Goal: Check status: Check status

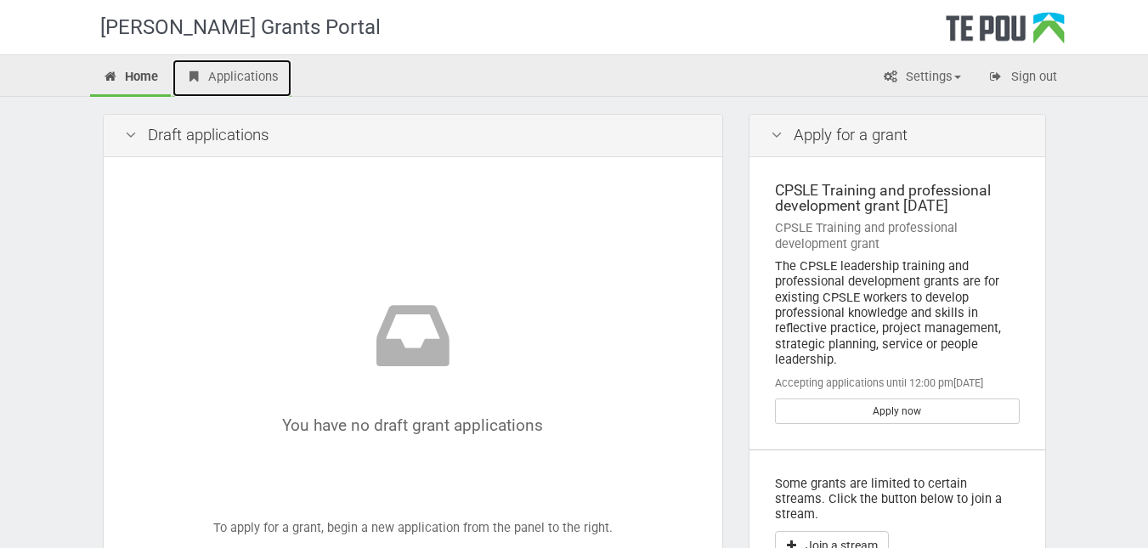
click at [255, 84] on link "Applications" at bounding box center [232, 78] width 119 height 37
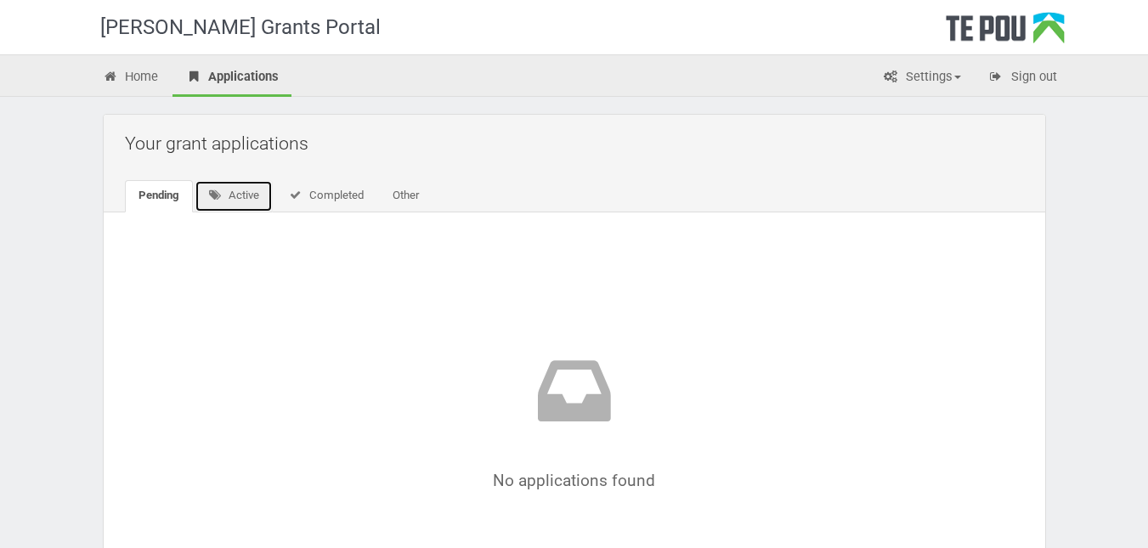
click at [230, 189] on link "Active" at bounding box center [234, 196] width 79 height 32
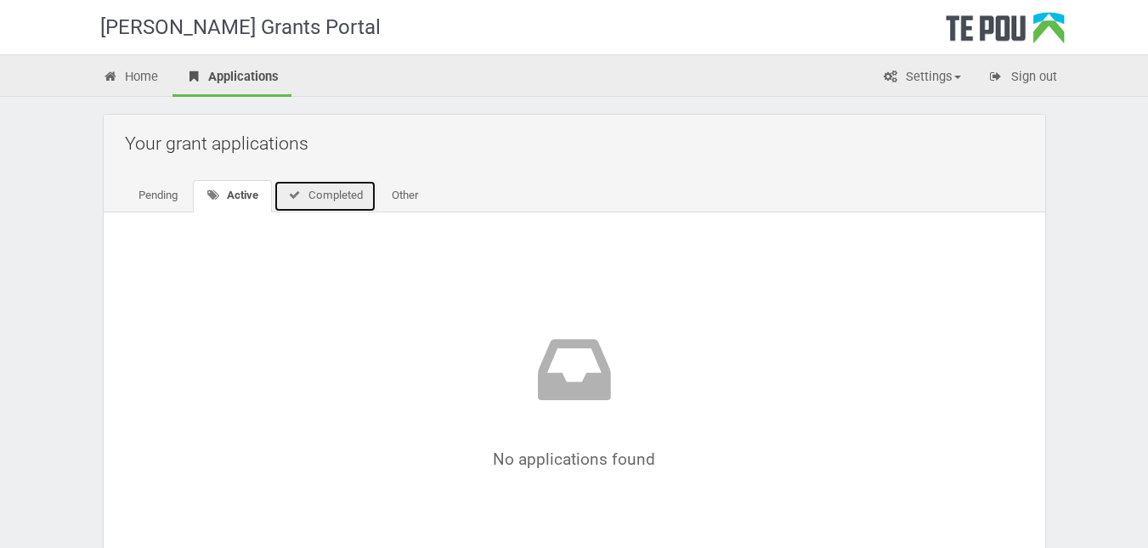
click at [322, 201] on link "Completed" at bounding box center [325, 196] width 103 height 32
click at [330, 192] on link "Completed" at bounding box center [323, 196] width 101 height 32
click at [411, 195] on link "Other" at bounding box center [403, 196] width 54 height 32
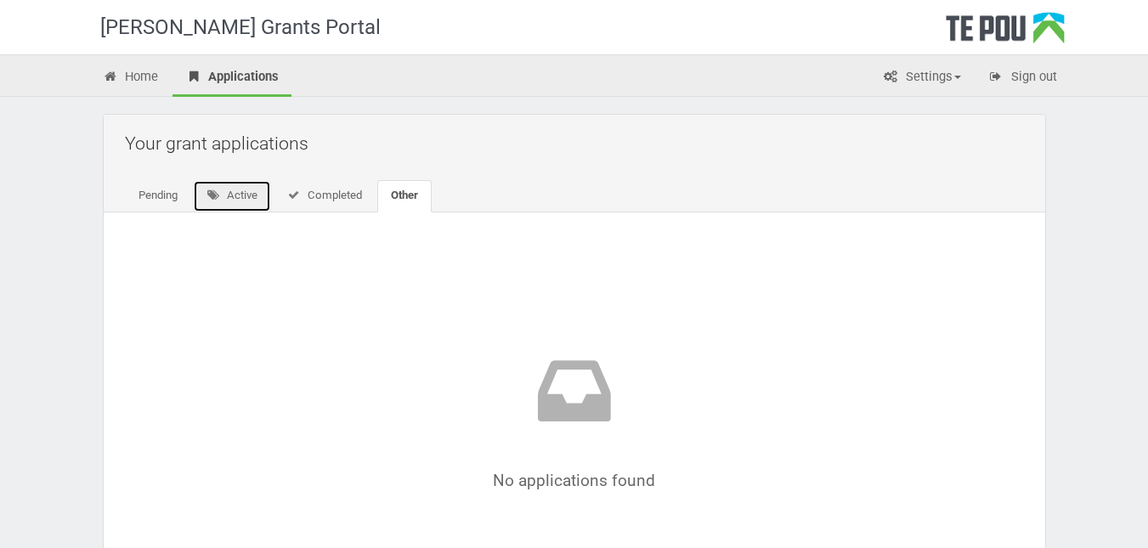
click at [228, 182] on link "Active" at bounding box center [232, 196] width 79 height 32
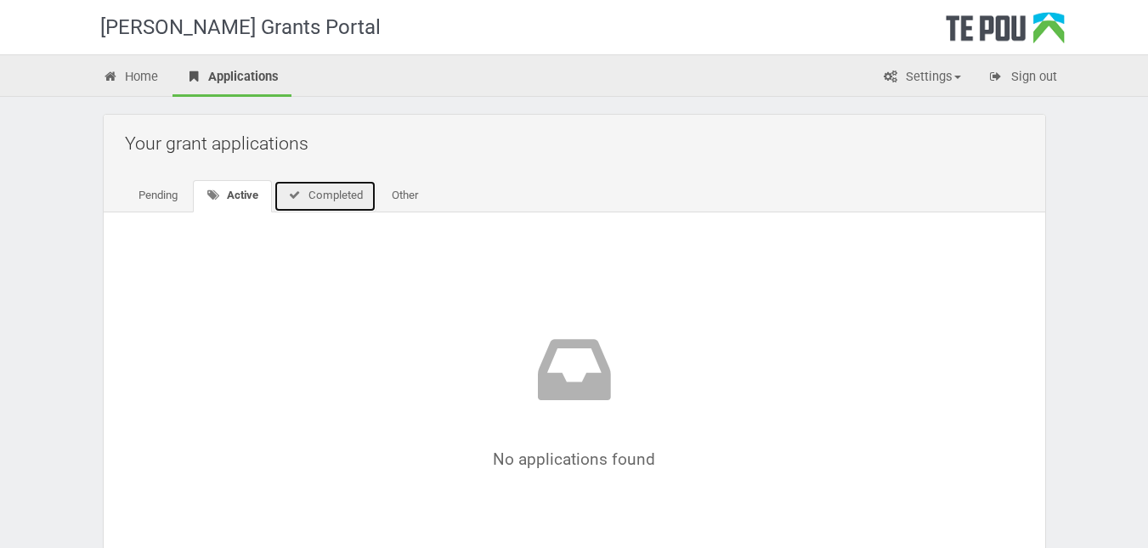
click at [317, 197] on link "Completed" at bounding box center [325, 196] width 103 height 32
click at [153, 198] on link "Pending" at bounding box center [158, 196] width 66 height 32
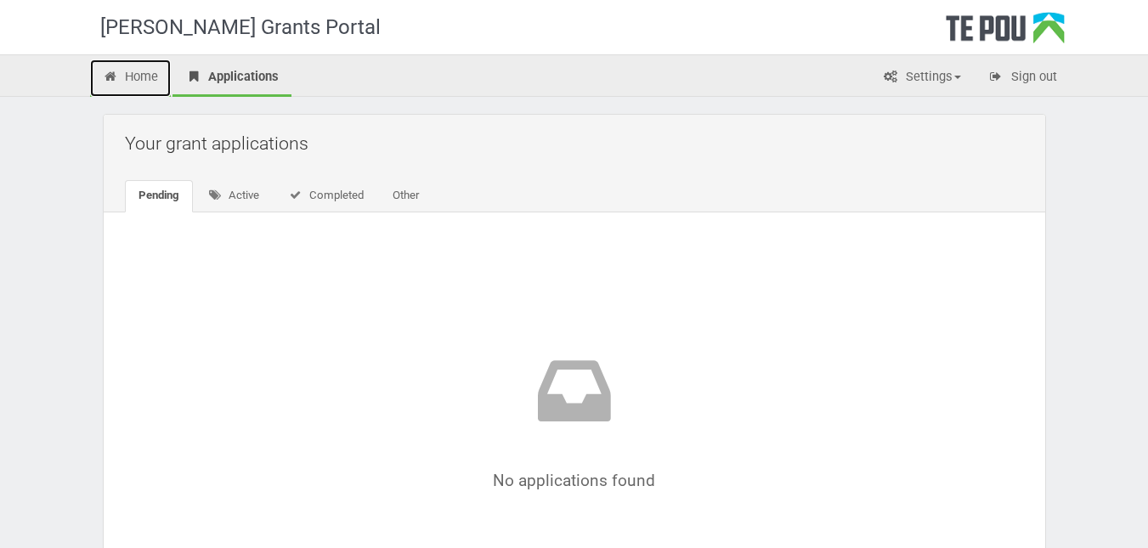
click at [134, 83] on link "Home" at bounding box center [131, 78] width 82 height 37
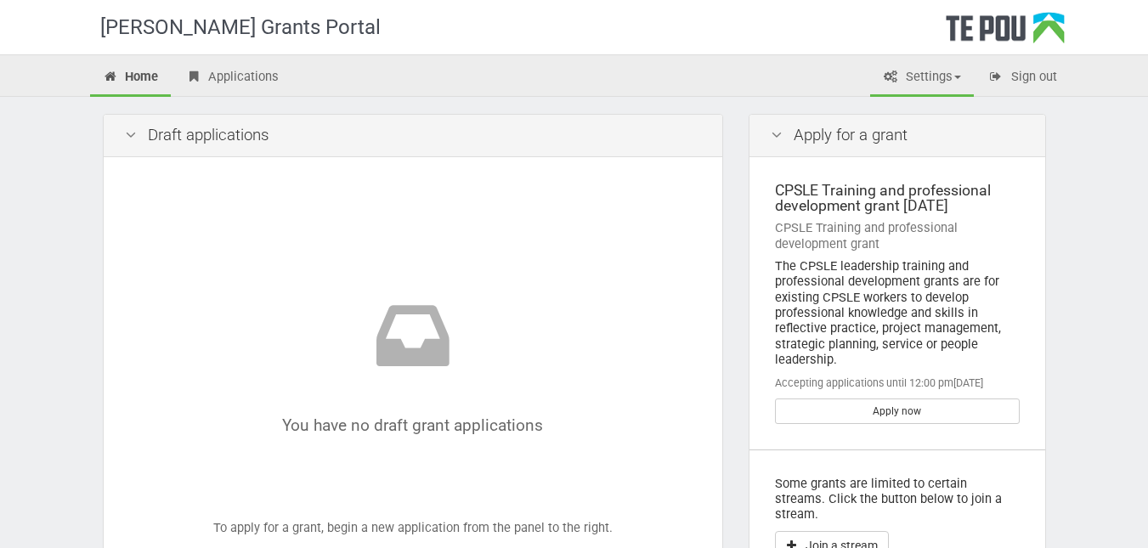
click at [917, 82] on link "Settings" at bounding box center [922, 78] width 104 height 37
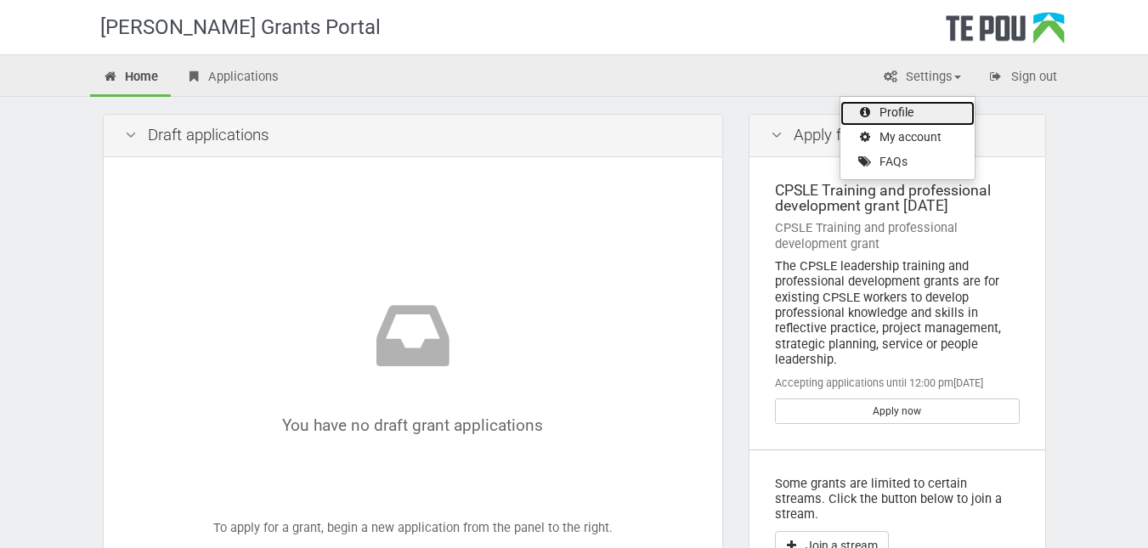
click at [881, 109] on link "Profile" at bounding box center [908, 113] width 134 height 25
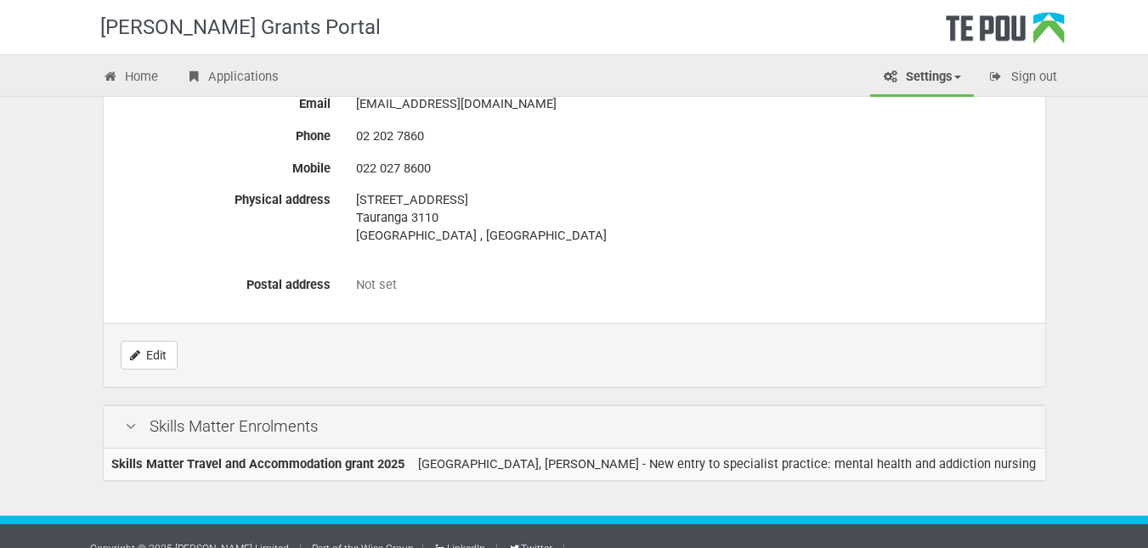
scroll to position [860, 0]
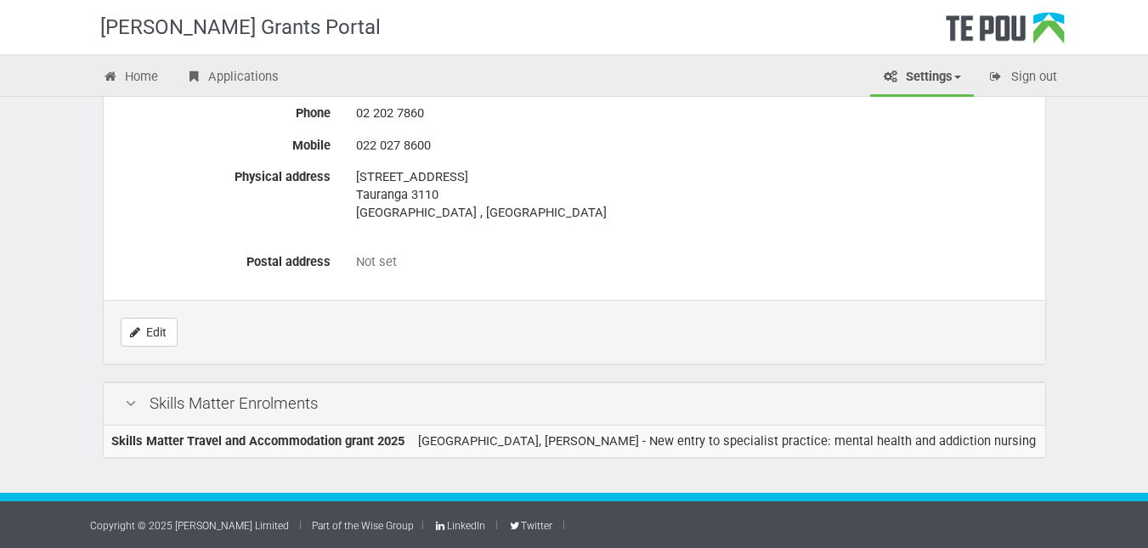
click at [133, 405] on icon at bounding box center [131, 404] width 20 height 16
drag, startPoint x: 133, startPoint y: 405, endPoint x: 179, endPoint y: 448, distance: 63.1
click at [179, 448] on div "Skills Matter Enrolments Skills Matter Travel and Accommodation grant 2025 Univ…" at bounding box center [575, 420] width 944 height 77
drag, startPoint x: 179, startPoint y: 448, endPoint x: 188, endPoint y: 448, distance: 9.4
click at [179, 448] on b "Skills Matter Travel and Accommodation grant 2025" at bounding box center [257, 441] width 293 height 15
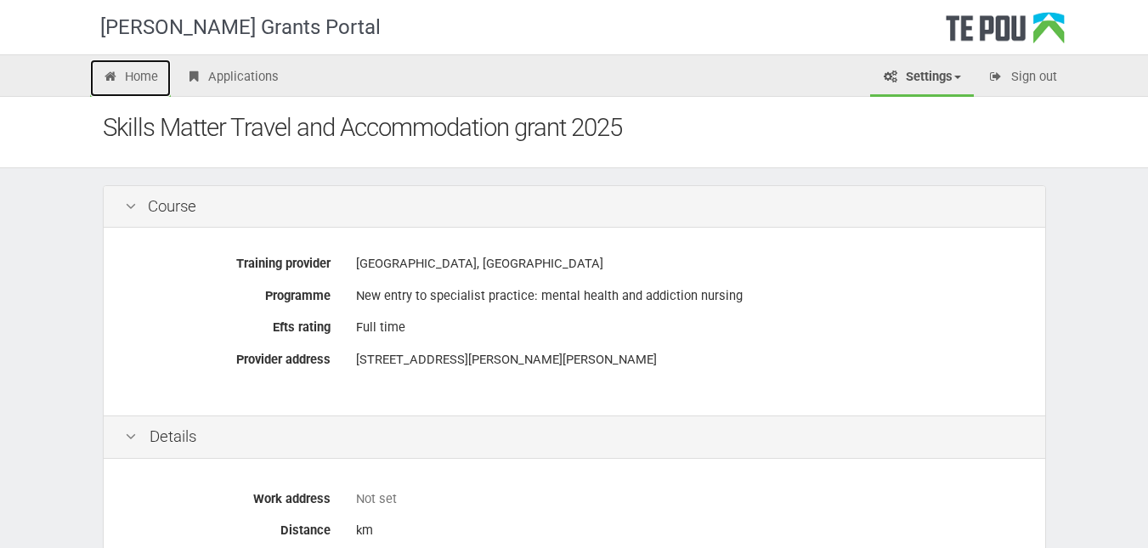
click at [131, 84] on link "Home" at bounding box center [131, 78] width 82 height 37
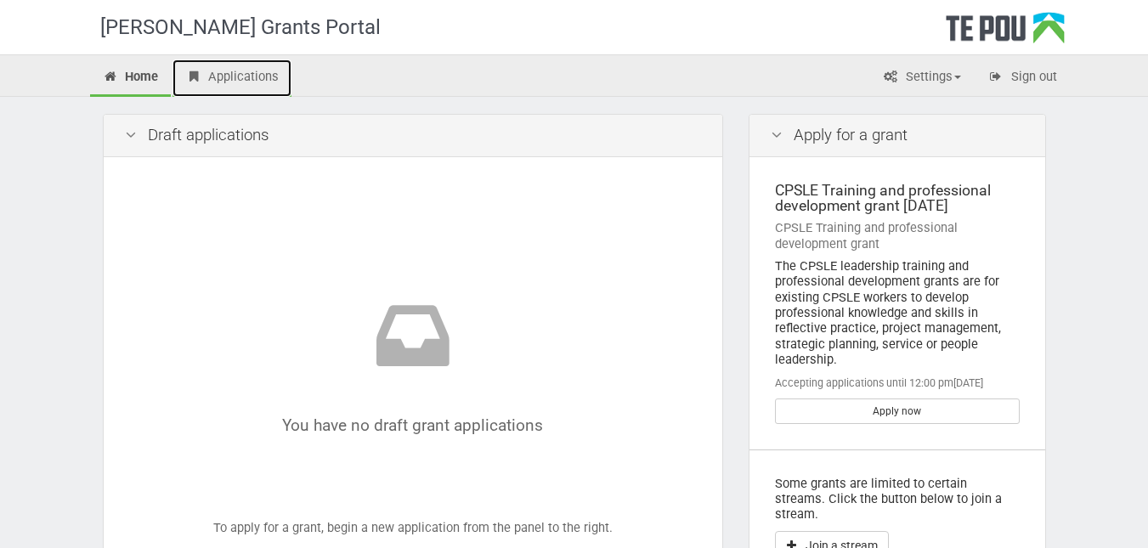
click at [224, 76] on link "Applications" at bounding box center [232, 78] width 119 height 37
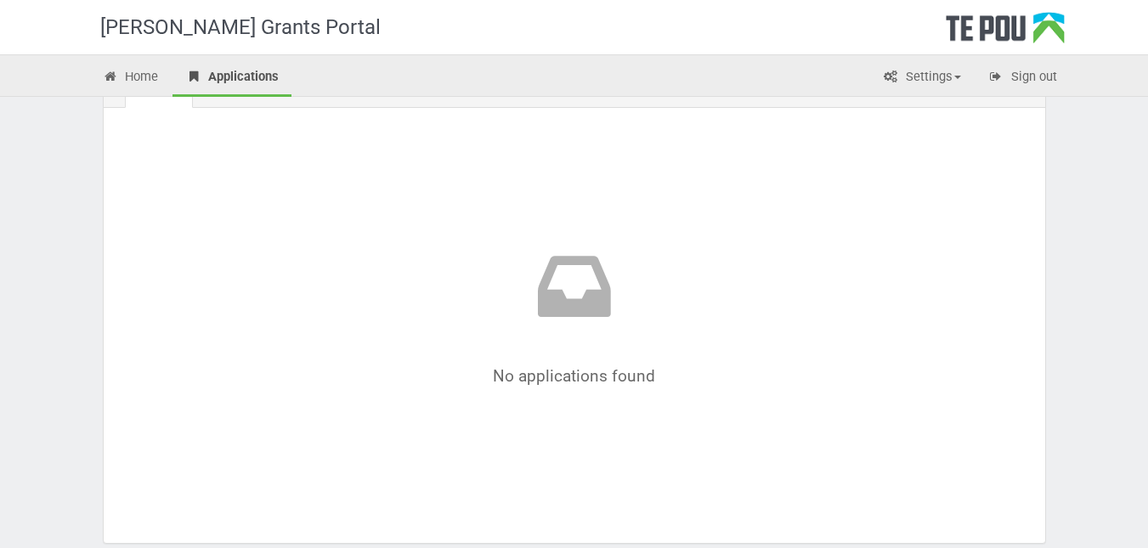
scroll to position [190, 0]
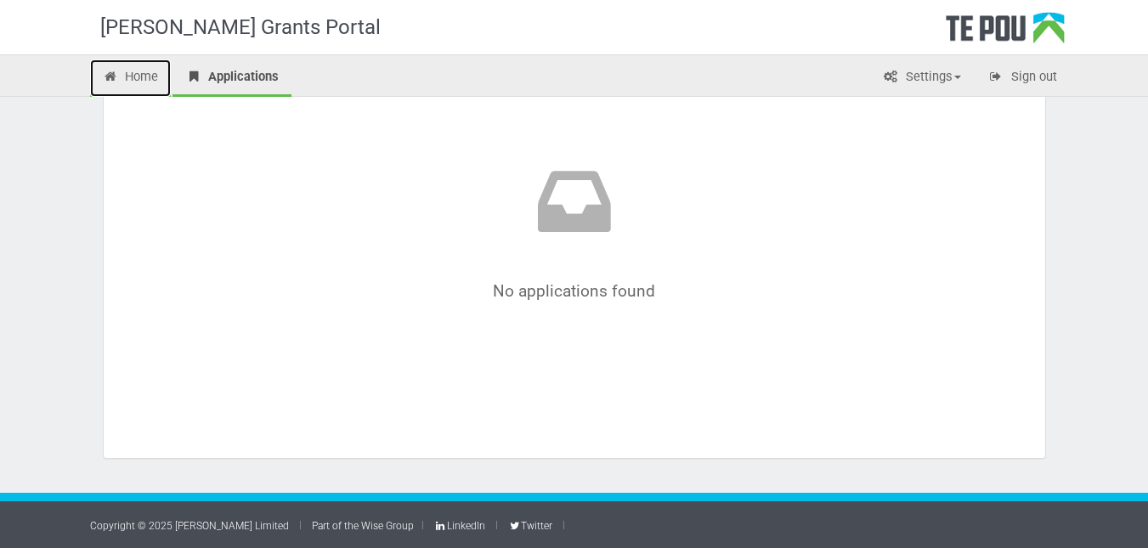
click at [131, 81] on link "Home" at bounding box center [131, 78] width 82 height 37
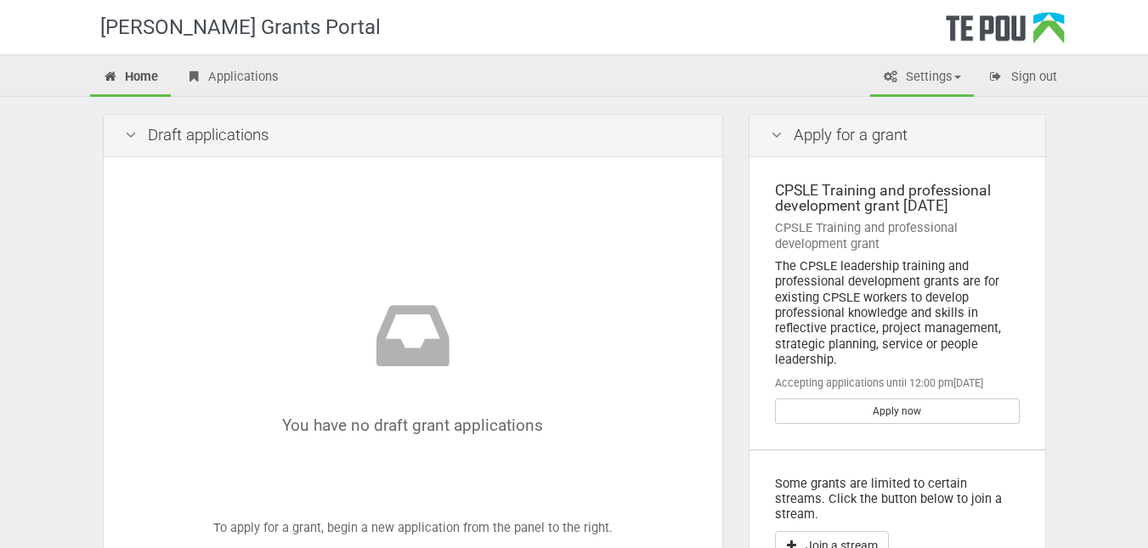
click at [905, 81] on link "Settings" at bounding box center [922, 78] width 104 height 37
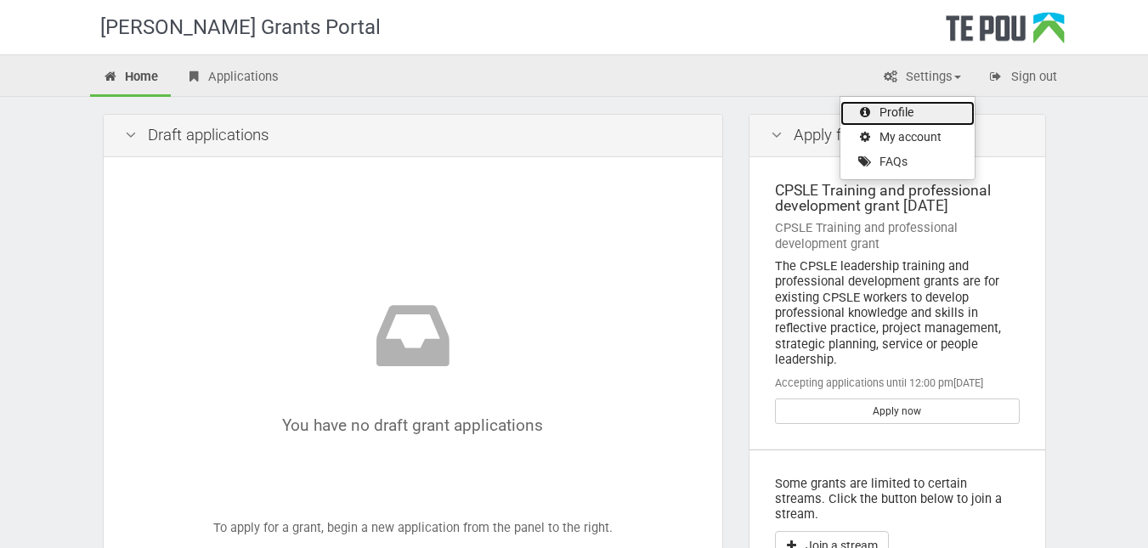
click at [894, 117] on link "Profile" at bounding box center [908, 113] width 134 height 25
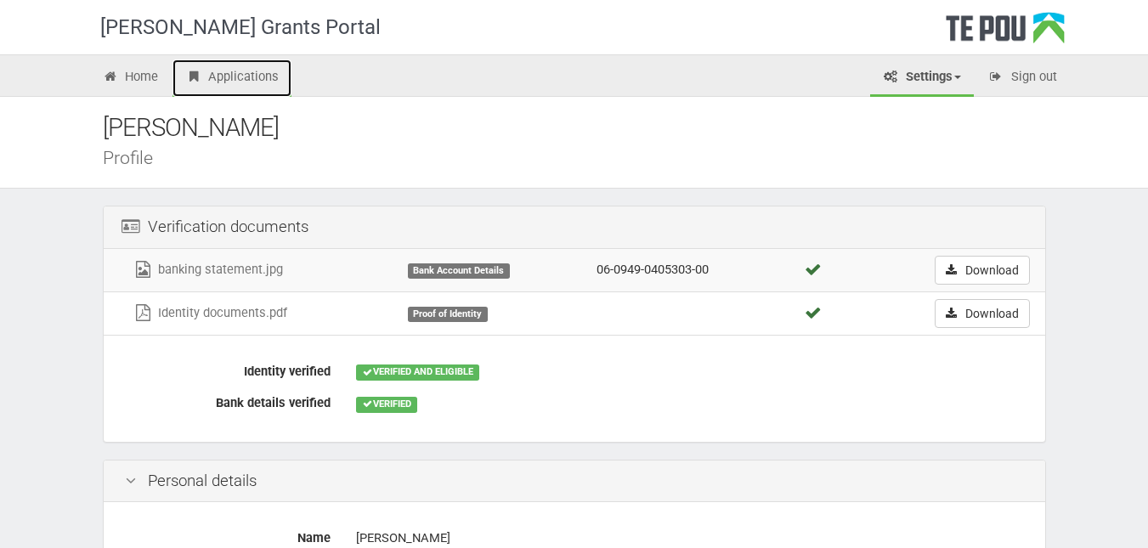
click at [240, 91] on link "Applications" at bounding box center [232, 78] width 119 height 37
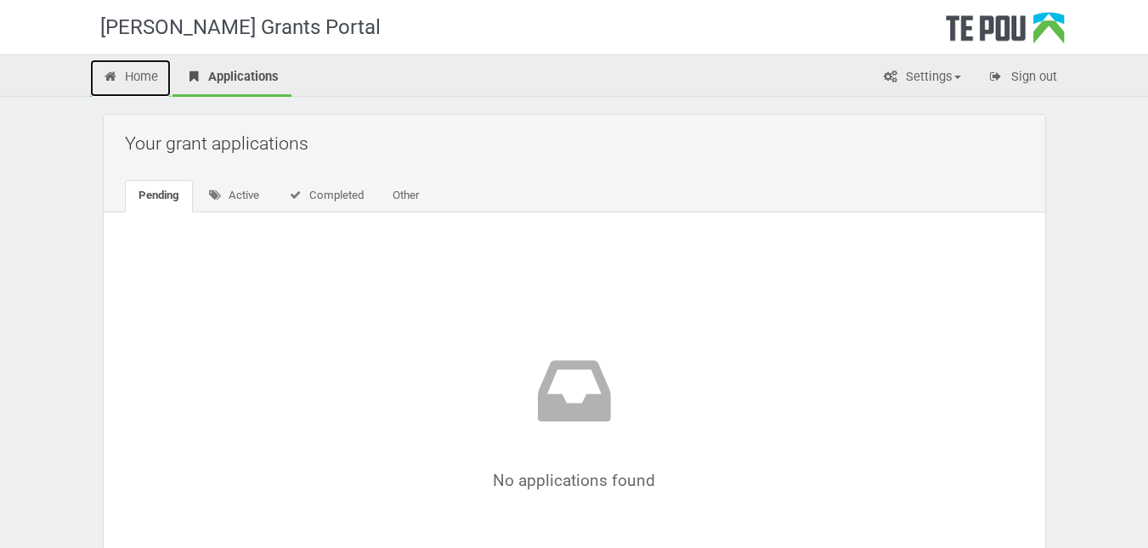
click at [133, 73] on link "Home" at bounding box center [131, 78] width 82 height 37
